Goal: Information Seeking & Learning: Learn about a topic

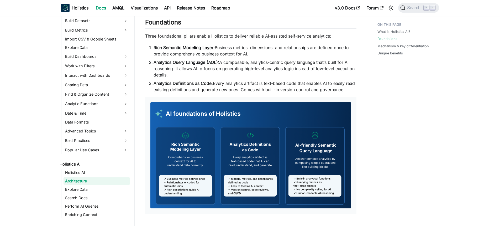
scroll to position [127, 0]
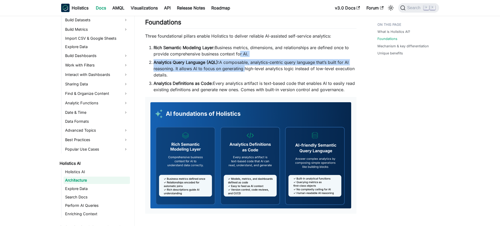
drag, startPoint x: 237, startPoint y: 51, endPoint x: 244, endPoint y: 72, distance: 21.5
click at [244, 72] on ol "Rich Semantic Modeling Layer: Business metrics, dimensions, and relationships a…" at bounding box center [250, 68] width 211 height 48
click at [244, 72] on li "Analytics Query Language (AQL): A composable, analytics-centric query language …" at bounding box center [255, 68] width 203 height 19
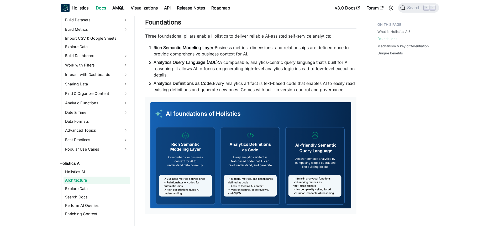
click at [246, 63] on li "Analytics Query Language (AQL): A composable, analytics-centric query language …" at bounding box center [255, 68] width 203 height 19
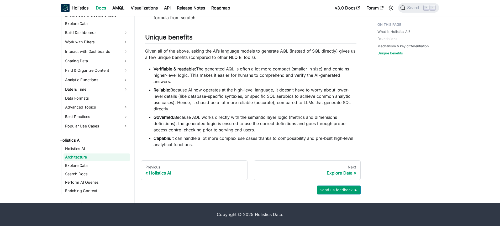
scroll to position [0, 0]
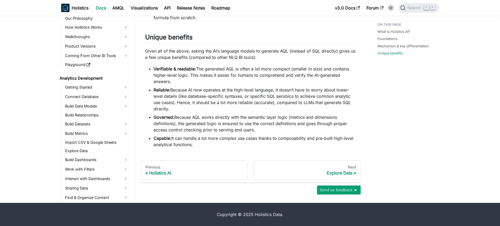
click at [229, 82] on li "Verifiable & readable: The generated AQL is often a lot more compact (smaller i…" at bounding box center [255, 75] width 203 height 19
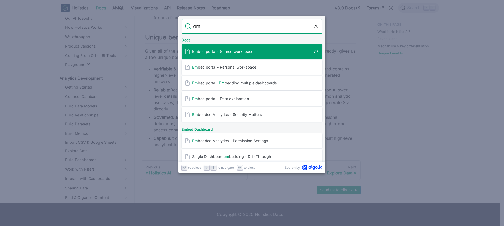
type input "e"
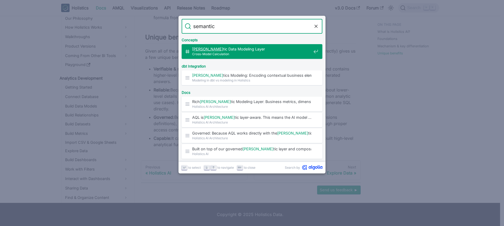
type input "semantic"
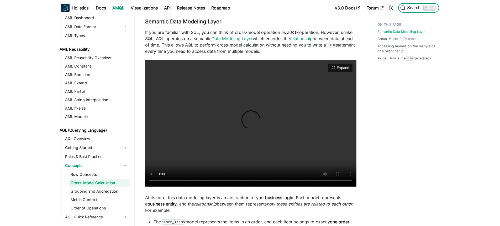
scroll to position [125, 0]
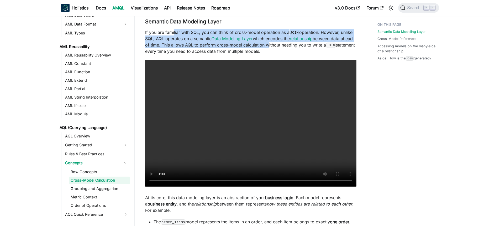
drag, startPoint x: 173, startPoint y: 31, endPoint x: 278, endPoint y: 48, distance: 106.3
click at [278, 48] on p "If you are familiar with SQL, you can think of cross-model operation as a JOIN …" at bounding box center [250, 41] width 211 height 25
click at [260, 48] on p "If you are familiar with SQL, you can think of cross-model operation as a JOIN …" at bounding box center [250, 41] width 211 height 25
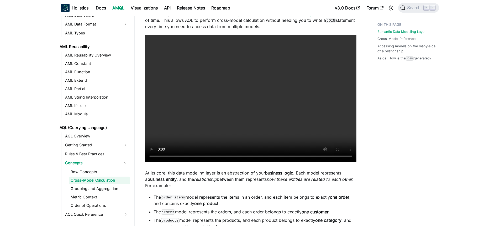
scroll to position [216, 0]
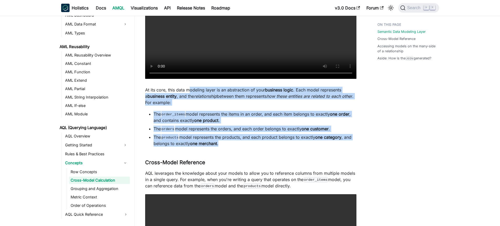
drag, startPoint x: 187, startPoint y: 92, endPoint x: 234, endPoint y: 146, distance: 71.7
click at [234, 146] on li "The products model represents the products, and each product belongs to exactly…" at bounding box center [255, 140] width 203 height 13
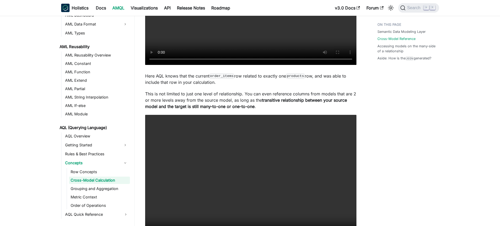
scroll to position [480, 0]
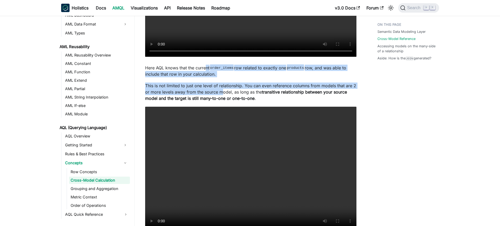
drag, startPoint x: 205, startPoint y: 70, endPoint x: 227, endPoint y: 99, distance: 36.2
click at [227, 99] on div "Cross-Model Calculation Knowledge Checkpoint A grasp of these concepts will hel…" at bounding box center [250, 203] width 211 height 1304
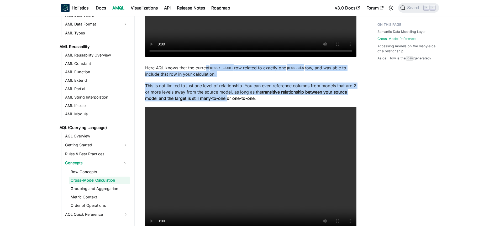
click at [233, 92] on p "This is not limited to just one level of relationship. You can even reference c…" at bounding box center [250, 91] width 211 height 19
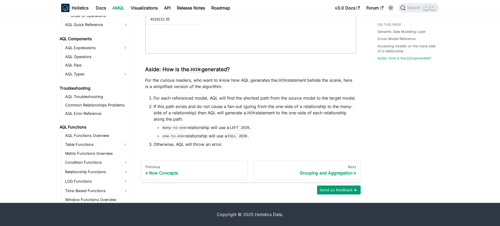
scroll to position [260, 0]
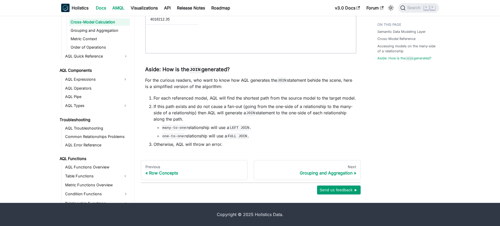
click at [103, 8] on link "Docs" at bounding box center [101, 8] width 17 height 8
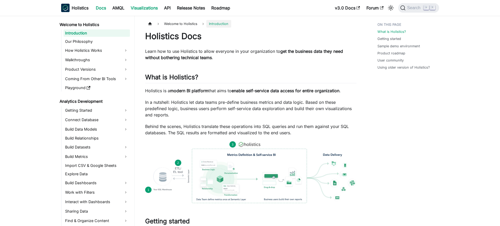
click at [147, 9] on link "Visualizations" at bounding box center [144, 8] width 33 height 8
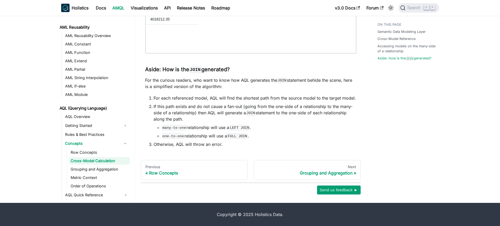
scroll to position [125, 0]
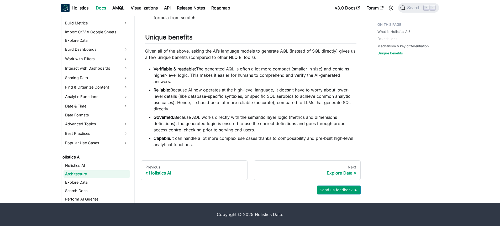
scroll to position [127, 0]
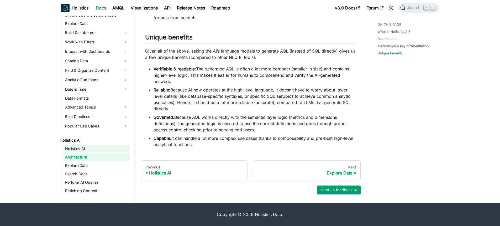
click at [78, 148] on link "Holistics AI" at bounding box center [97, 148] width 66 height 7
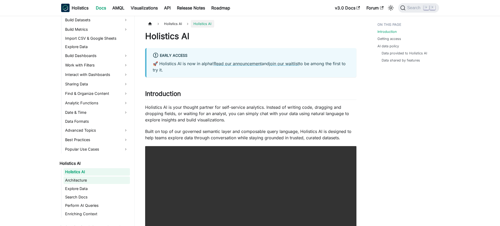
click at [85, 179] on link "Architecture" at bounding box center [97, 179] width 66 height 7
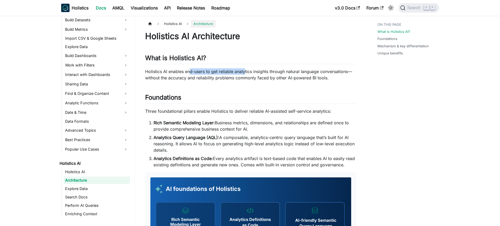
drag, startPoint x: 190, startPoint y: 70, endPoint x: 245, endPoint y: 71, distance: 54.6
click at [245, 71] on p "Holistics AI enables end-users to get reliable analytics insights through natur…" at bounding box center [250, 74] width 211 height 13
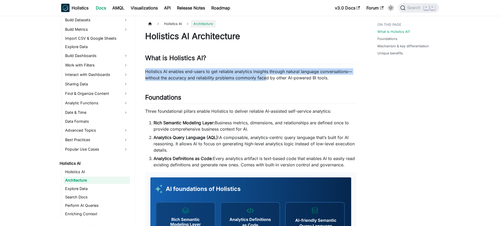
drag, startPoint x: 247, startPoint y: 70, endPoint x: 266, endPoint y: 77, distance: 19.9
click at [266, 77] on p "Holistics AI enables end-users to get reliable analytics insights through natur…" at bounding box center [250, 74] width 211 height 13
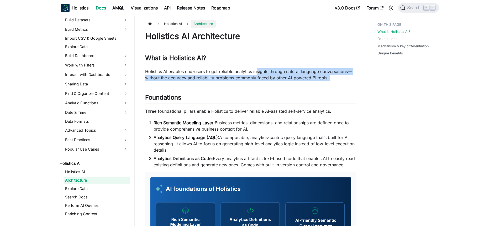
drag, startPoint x: 256, startPoint y: 69, endPoint x: 259, endPoint y: 90, distance: 21.7
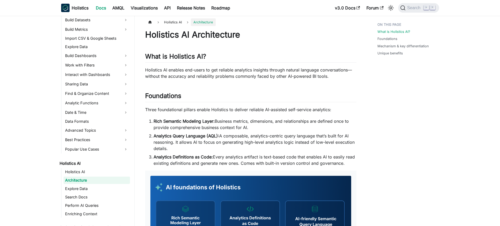
scroll to position [11, 0]
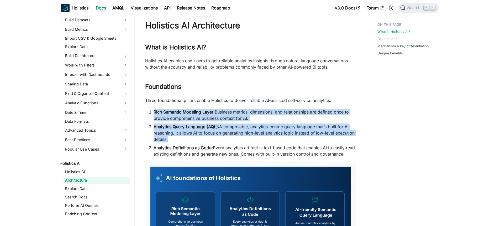
drag, startPoint x: 206, startPoint y: 104, endPoint x: 241, endPoint y: 144, distance: 53.6
click at [241, 144] on li "Analytics Definitions as Code: Every analytics artifact is text-based code that…" at bounding box center [255, 150] width 203 height 13
drag, startPoint x: 268, startPoint y: 112, endPoint x: 257, endPoint y: 96, distance: 19.7
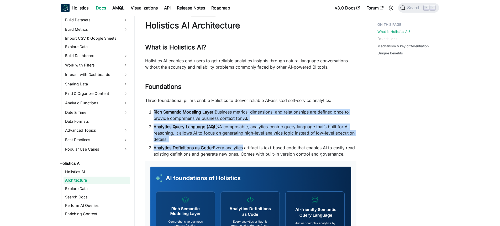
drag, startPoint x: 182, startPoint y: 99, endPoint x: 273, endPoint y: 118, distance: 92.6
click at [273, 118] on li "Rich Semantic Modeling Layer: Business metrics, dimensions, and relationships a…" at bounding box center [255, 115] width 203 height 13
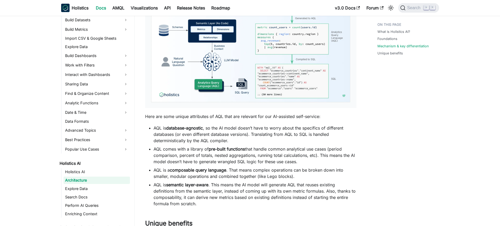
scroll to position [398, 0]
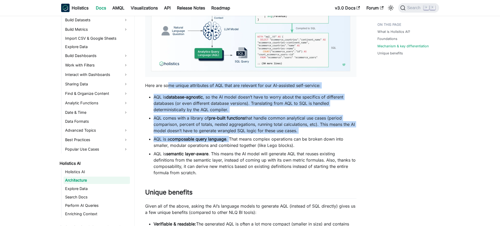
drag, startPoint x: 170, startPoint y: 87, endPoint x: 234, endPoint y: 140, distance: 84.2
click at [234, 140] on li "AQL is a composable query language . That means complex operations can be broke…" at bounding box center [255, 142] width 203 height 13
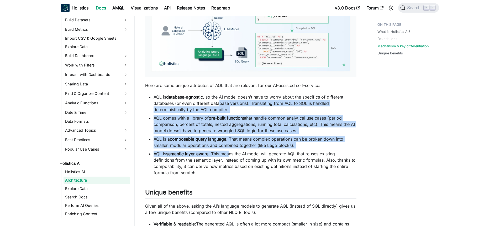
drag, startPoint x: 220, startPoint y: 109, endPoint x: 233, endPoint y: 157, distance: 49.7
click at [233, 157] on ul "AQL is database-agnostic , so the AI model doesn’t have to worry about the spec…" at bounding box center [250, 135] width 211 height 82
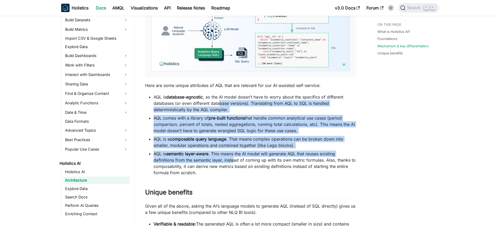
click at [233, 158] on li "AQL is semantic layer-aware . This means the AI model will generate AQL that re…" at bounding box center [255, 162] width 203 height 25
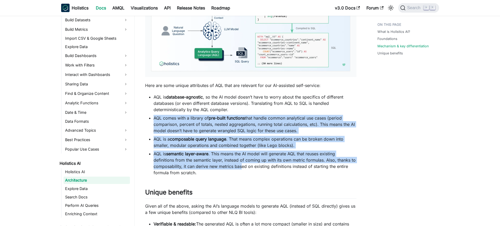
drag, startPoint x: 242, startPoint y: 147, endPoint x: 241, endPoint y: 107, distance: 40.2
click at [241, 108] on ul "AQL is database-agnostic , so the AI model doesn’t have to worry about the spec…" at bounding box center [250, 135] width 211 height 82
click at [241, 107] on li "AQL is database-agnostic , so the AI model doesn’t have to worry about the spec…" at bounding box center [255, 103] width 203 height 19
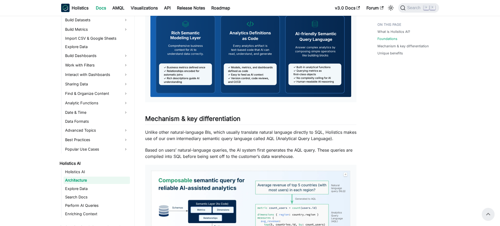
scroll to position [0, 0]
